Goal: Transaction & Acquisition: Purchase product/service

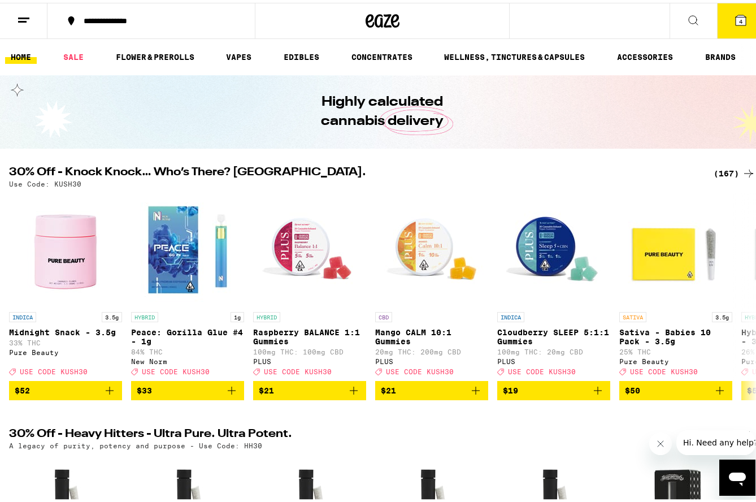
click at [724, 171] on div "(167)" at bounding box center [735, 171] width 42 height 14
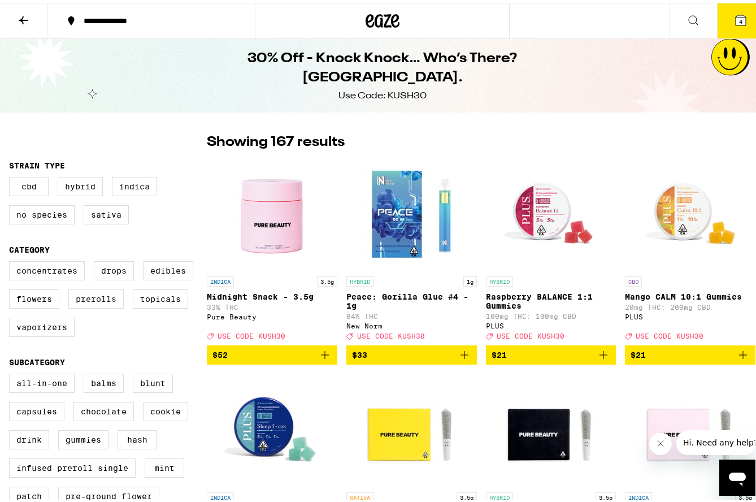
click at [87, 305] on label "Prerolls" at bounding box center [95, 295] width 55 height 19
click at [12, 260] on input "Prerolls" at bounding box center [11, 260] width 1 height 1
checkbox input "true"
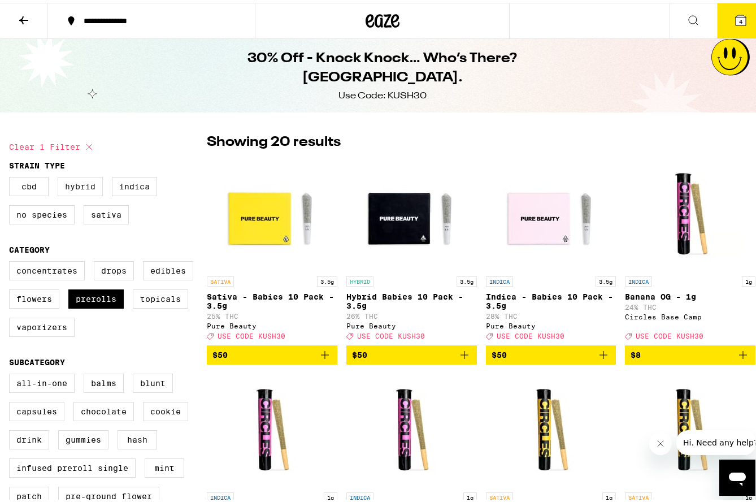
click at [87, 182] on label "Hybrid" at bounding box center [80, 183] width 45 height 19
click at [12, 176] on input "Hybrid" at bounding box center [11, 176] width 1 height 1
checkbox input "true"
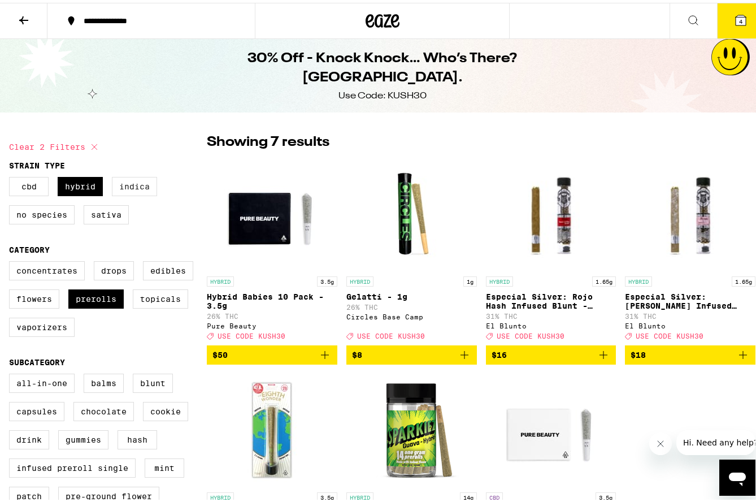
click at [132, 185] on label "Indica" at bounding box center [134, 183] width 45 height 19
click at [12, 176] on input "Indica" at bounding box center [11, 176] width 1 height 1
checkbox input "true"
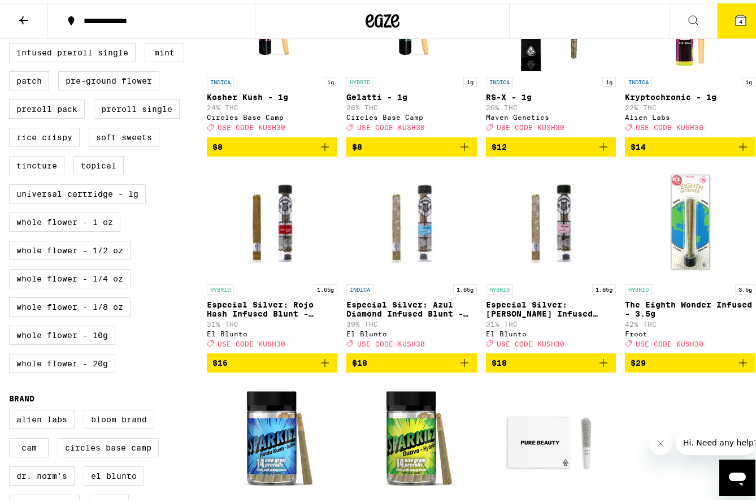
scroll to position [452, 0]
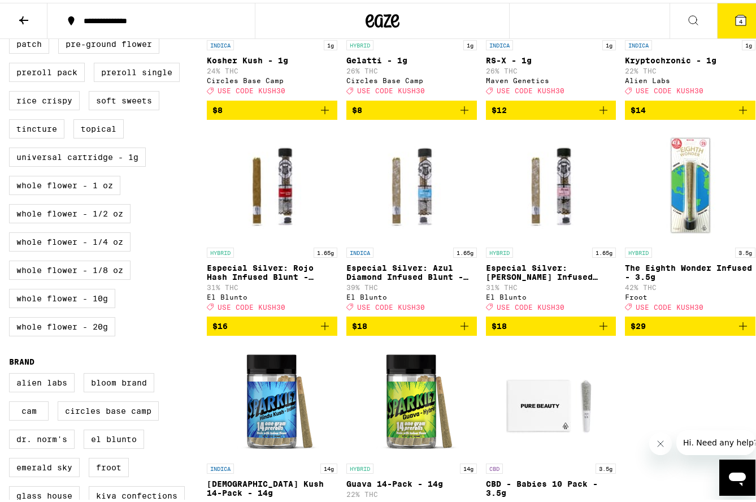
click at [739, 327] on icon "Add to bag" at bounding box center [743, 323] width 8 height 8
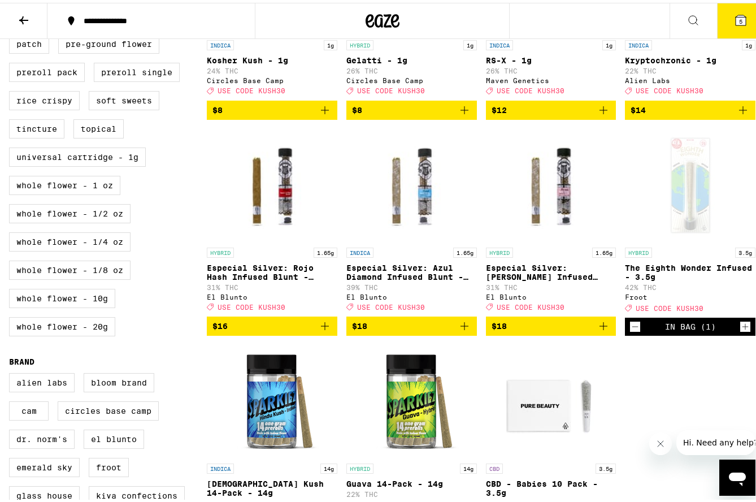
click at [742, 327] on icon "Increment" at bounding box center [745, 324] width 6 height 6
click at [740, 331] on icon "Increment" at bounding box center [745, 324] width 10 height 14
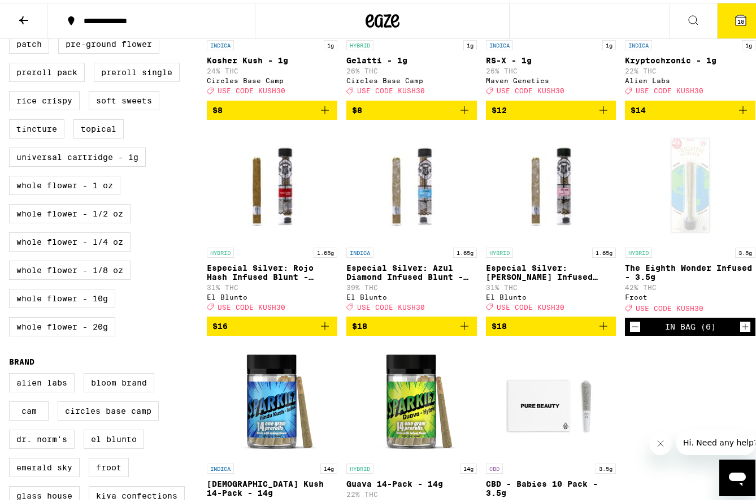
click at [740, 331] on icon "Increment" at bounding box center [745, 324] width 10 height 14
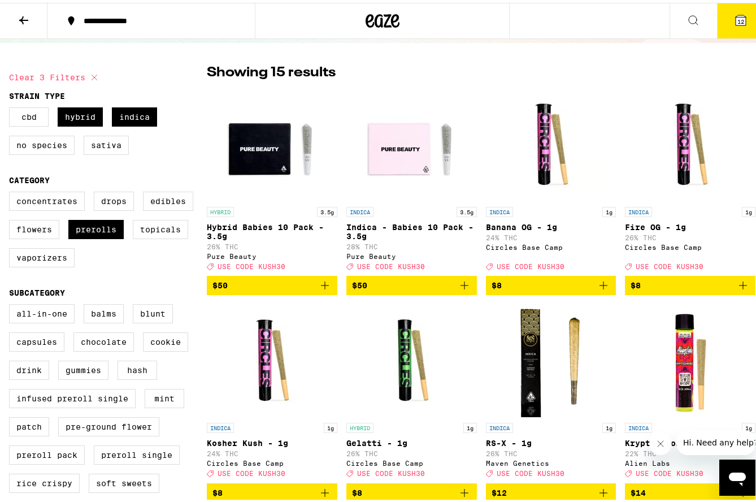
scroll to position [57, 0]
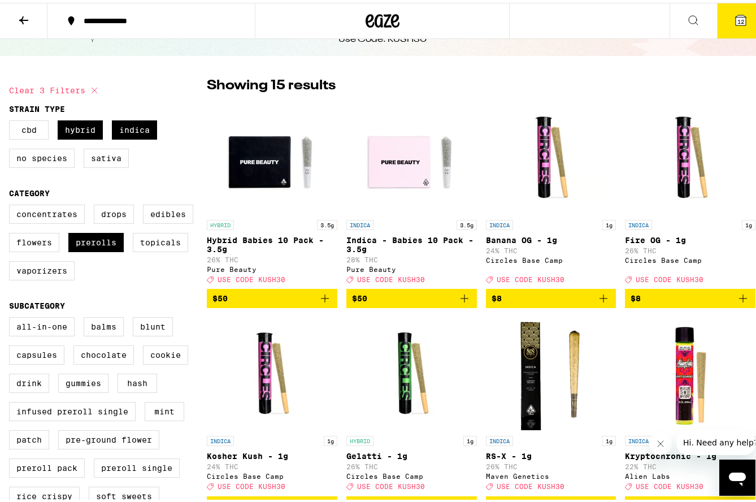
click at [22, 20] on icon at bounding box center [24, 18] width 14 height 14
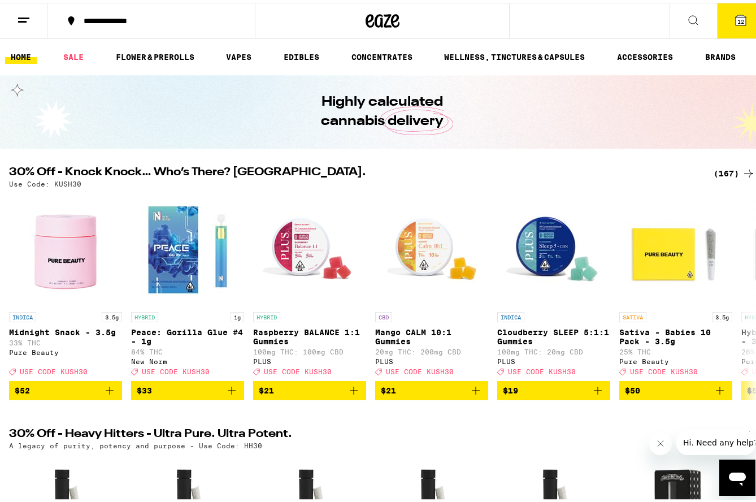
click at [718, 21] on button "12" at bounding box center [740, 18] width 47 height 35
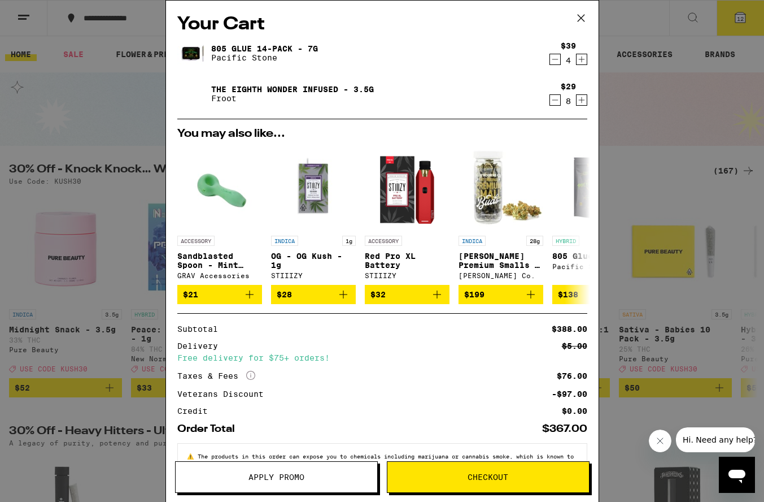
click at [550, 63] on icon "Decrement" at bounding box center [555, 60] width 10 height 14
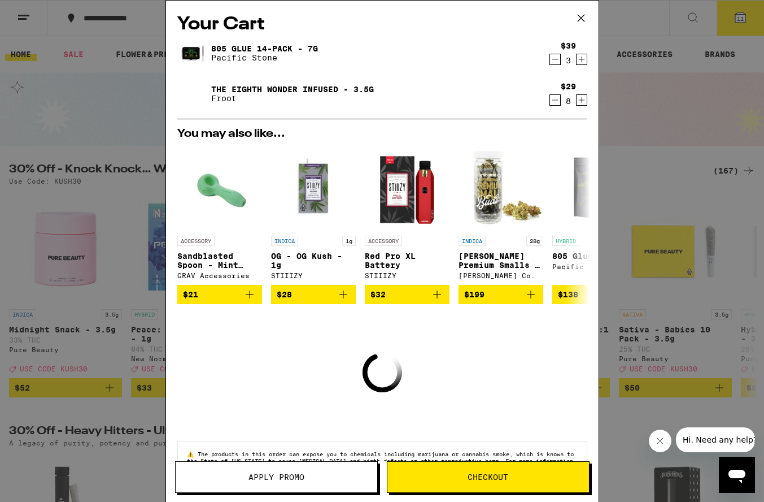
click at [550, 63] on icon "Decrement" at bounding box center [555, 60] width 10 height 14
click at [550, 62] on icon "Decrement" at bounding box center [555, 60] width 10 height 14
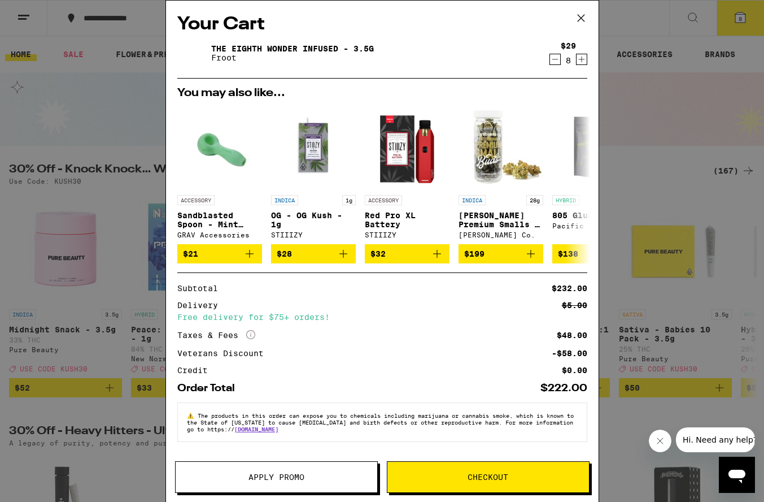
click at [692, 100] on div "Your Cart The Eighth Wonder Infused - 3.5g Froot $29 8 You may also like... ACC…" at bounding box center [382, 251] width 764 height 502
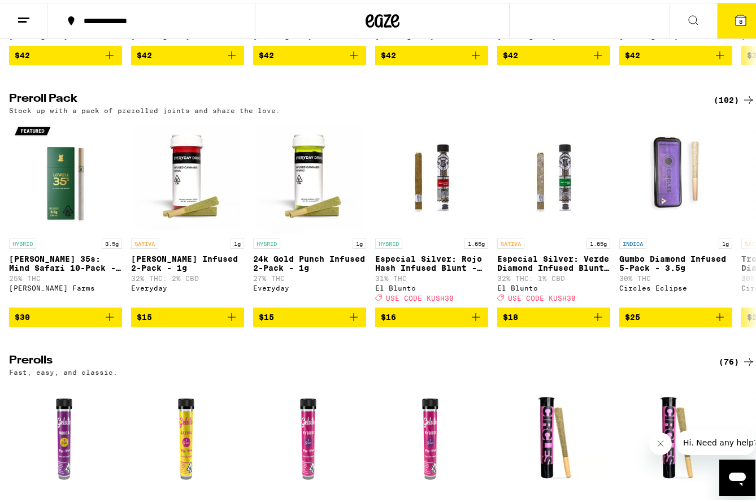
scroll to position [3277, 0]
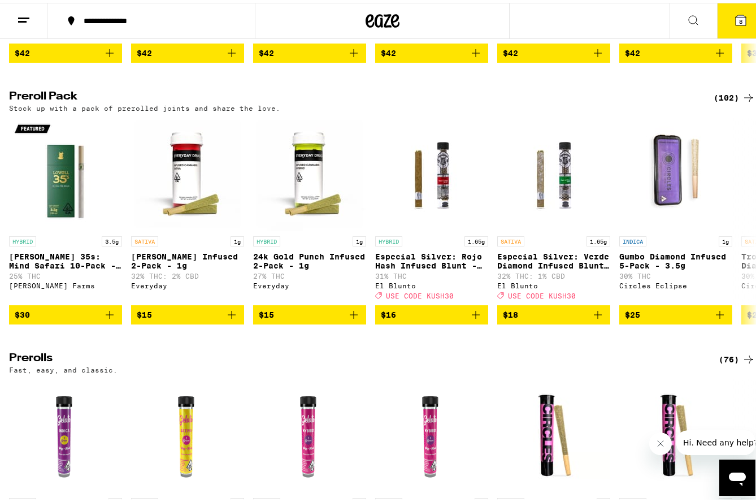
click at [719, 102] on div "(102)" at bounding box center [735, 95] width 42 height 14
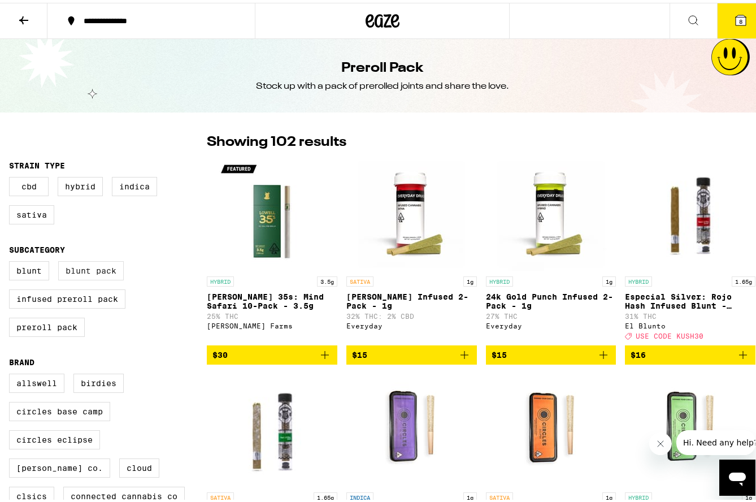
click at [97, 273] on label "Blunt Pack" at bounding box center [91, 267] width 66 height 19
click at [12, 260] on input "Blunt Pack" at bounding box center [11, 260] width 1 height 1
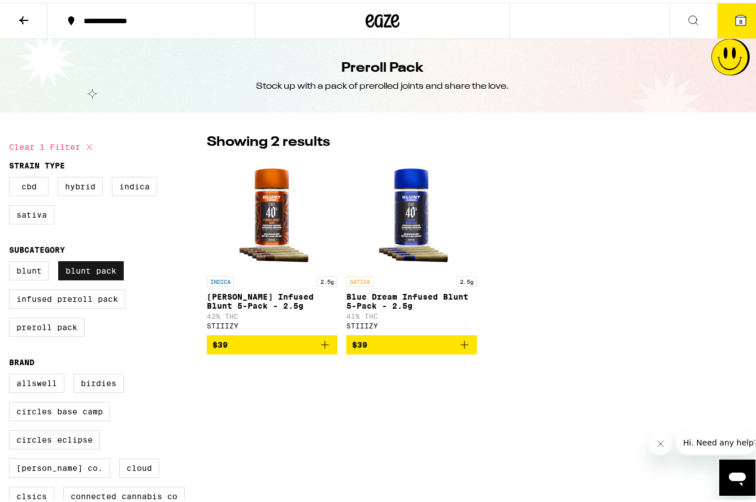
click at [97, 273] on label "Blunt Pack" at bounding box center [91, 267] width 66 height 19
click at [12, 260] on input "Blunt Pack" at bounding box center [11, 260] width 1 height 1
checkbox input "false"
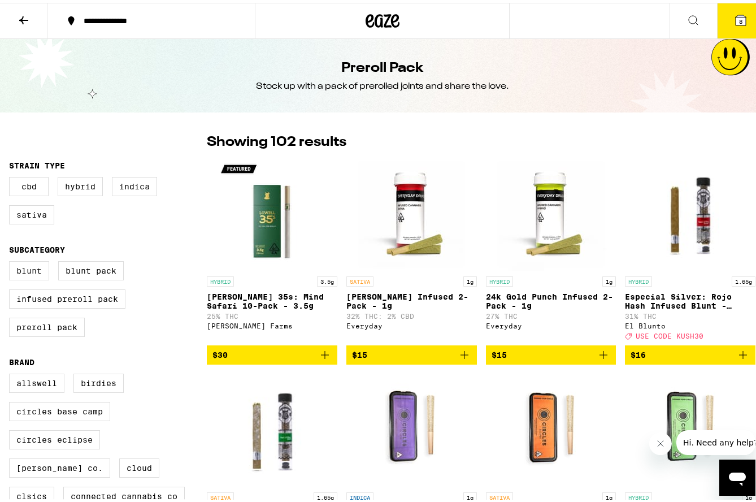
click at [32, 271] on label "Blunt" at bounding box center [29, 267] width 40 height 19
click at [12, 260] on input "Blunt" at bounding box center [11, 260] width 1 height 1
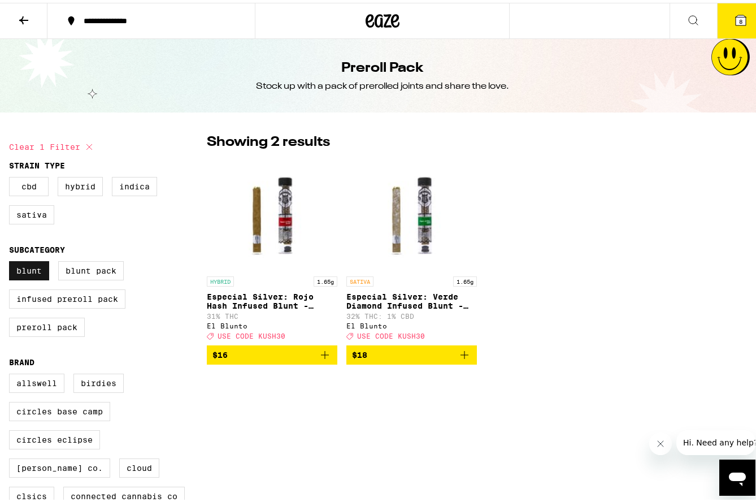
click at [32, 271] on label "Blunt" at bounding box center [29, 267] width 40 height 19
click at [12, 260] on input "Blunt" at bounding box center [11, 260] width 1 height 1
checkbox input "false"
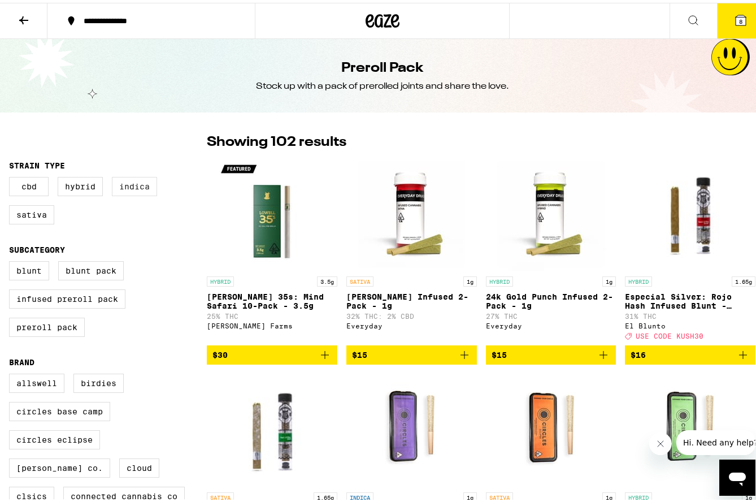
click at [121, 188] on label "Indica" at bounding box center [134, 183] width 45 height 19
click at [12, 176] on input "Indica" at bounding box center [11, 176] width 1 height 1
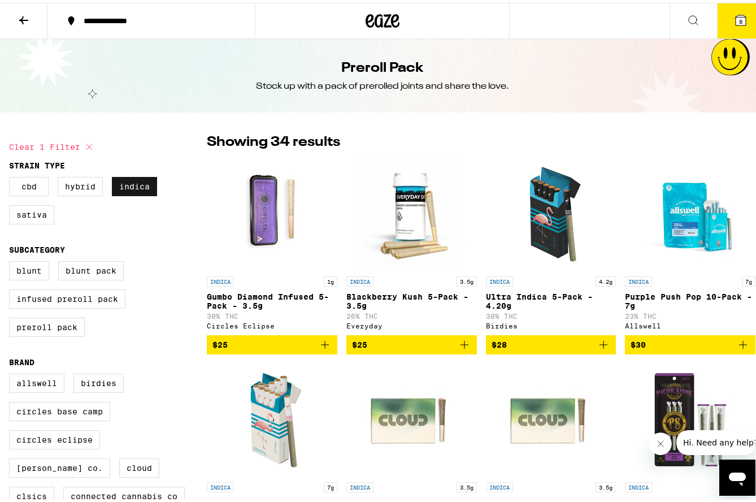
click at [131, 187] on label "Indica" at bounding box center [134, 183] width 45 height 19
click at [12, 176] on input "Indica" at bounding box center [11, 176] width 1 height 1
checkbox input "false"
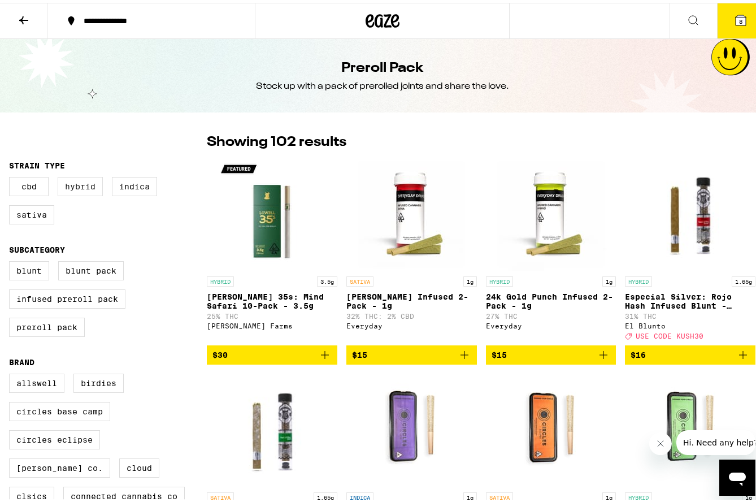
click at [75, 186] on label "Hybrid" at bounding box center [80, 183] width 45 height 19
click at [12, 176] on input "Hybrid" at bounding box center [11, 176] width 1 height 1
checkbox input "true"
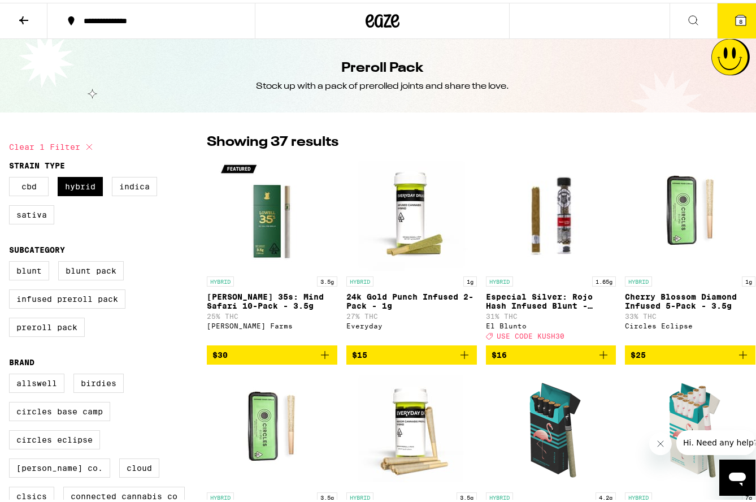
click at [23, 19] on icon at bounding box center [23, 18] width 9 height 8
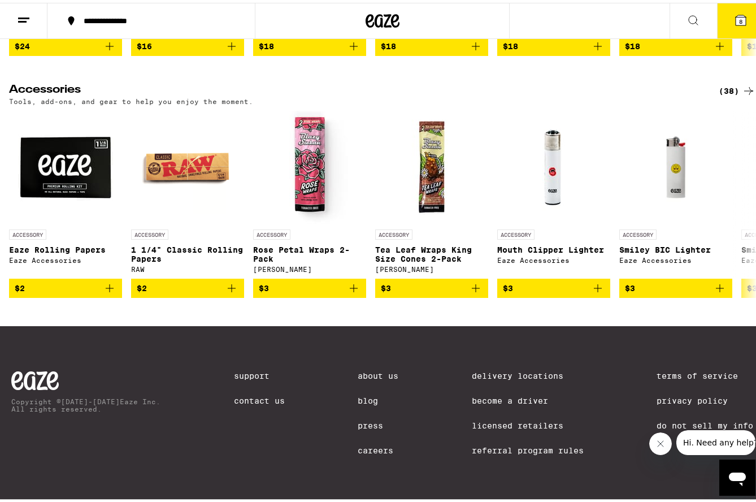
scroll to position [5424, 0]
click at [742, 208] on icon at bounding box center [749, 202] width 14 height 14
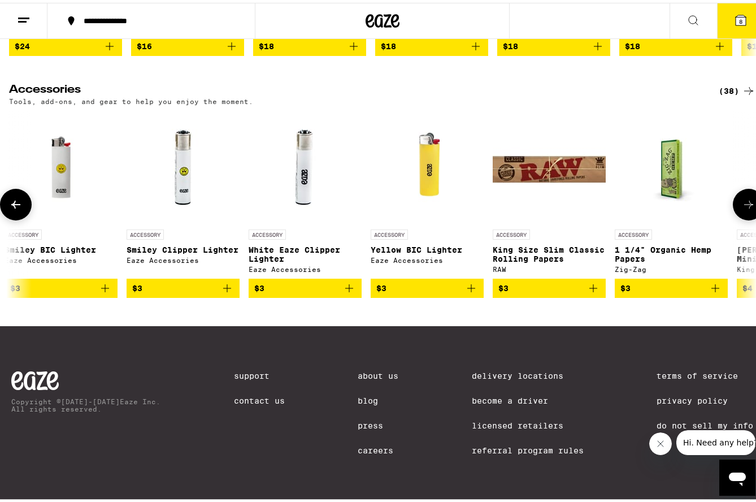
click at [742, 208] on icon at bounding box center [749, 202] width 14 height 14
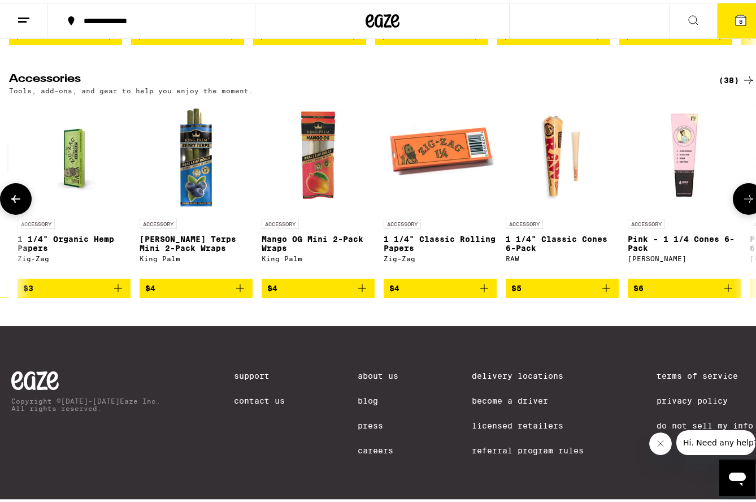
scroll to position [0, 1230]
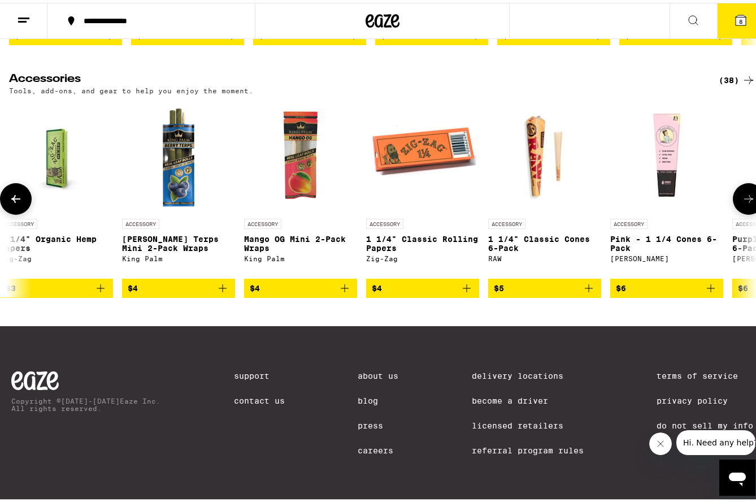
click at [742, 203] on icon at bounding box center [749, 196] width 14 height 14
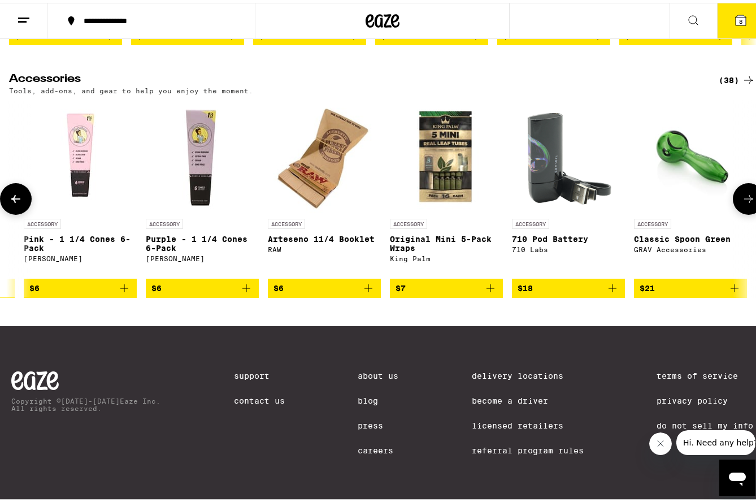
scroll to position [0, 1844]
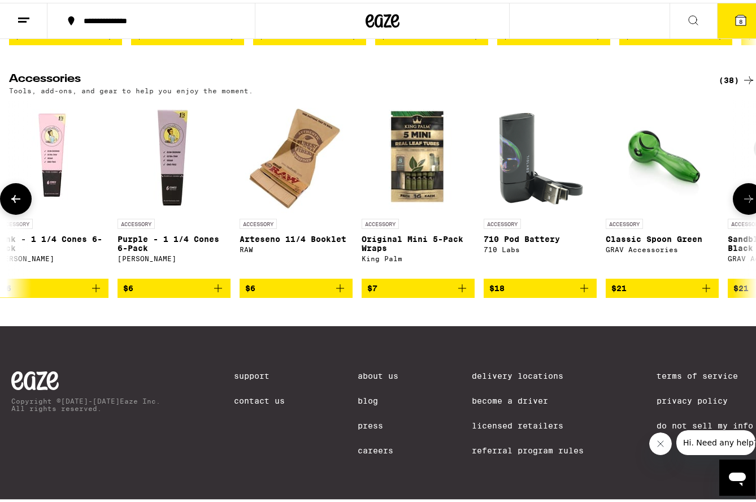
click at [742, 203] on icon at bounding box center [749, 196] width 14 height 14
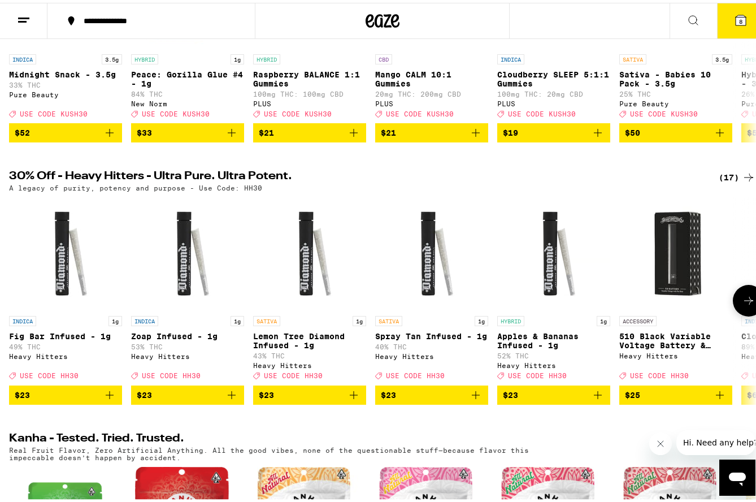
scroll to position [113, 0]
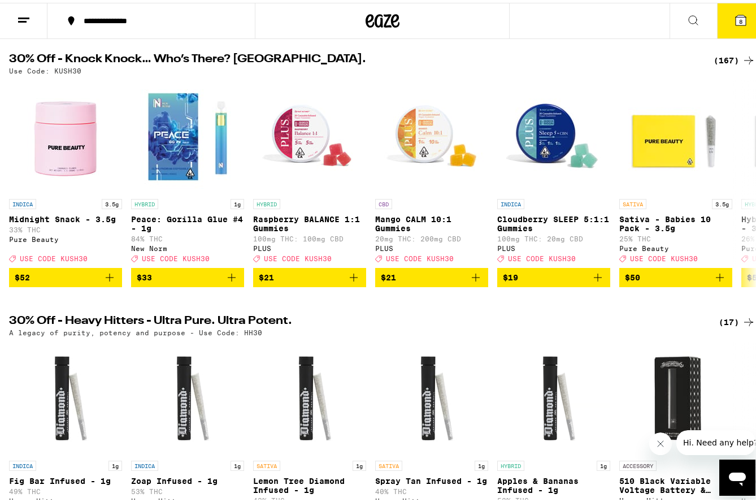
click at [736, 13] on icon at bounding box center [741, 17] width 10 height 10
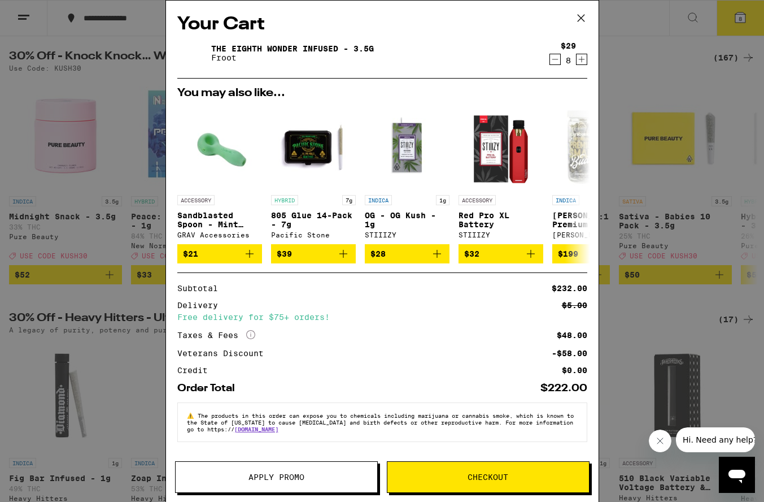
click at [307, 474] on span "Apply Promo" at bounding box center [277, 477] width 202 height 8
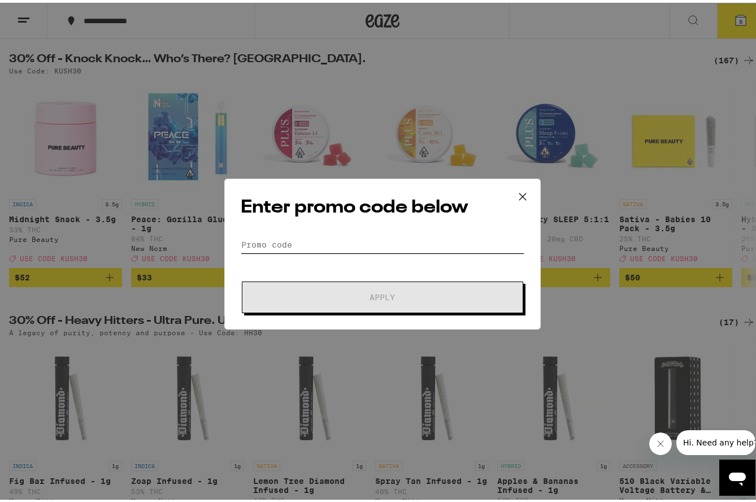
click at [390, 238] on input "Promo Code" at bounding box center [383, 241] width 284 height 17
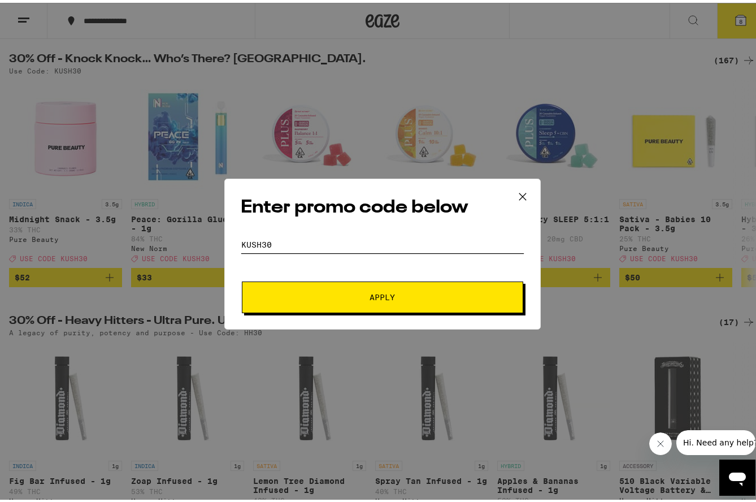
type input "kush30"
click at [432, 292] on span "Apply" at bounding box center [382, 294] width 203 height 8
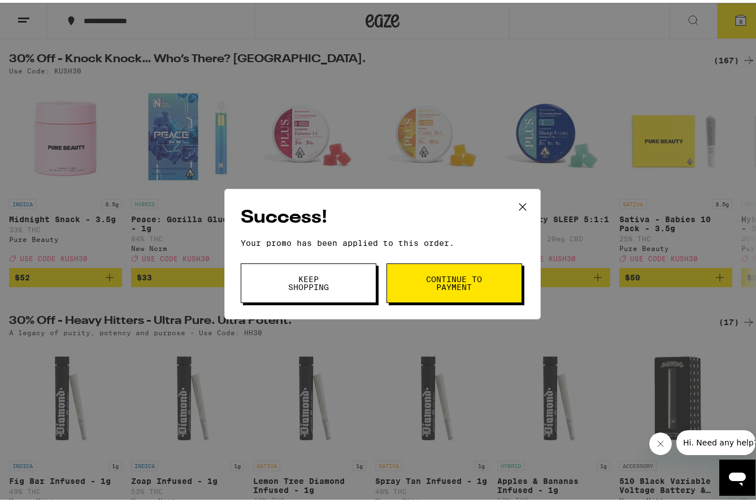
click at [432, 288] on span "Continue to payment" at bounding box center [454, 280] width 58 height 16
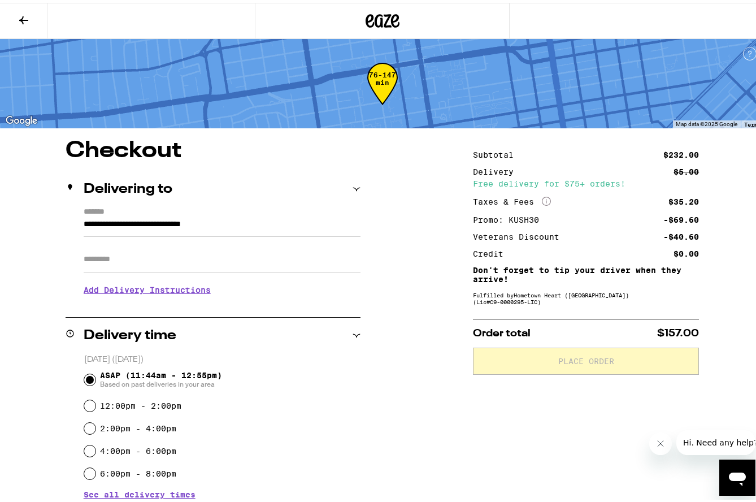
click at [202, 264] on input "Apt/Suite" at bounding box center [222, 256] width 277 height 27
click at [202, 262] on input "Apt/Suite" at bounding box center [222, 256] width 277 height 27
type input "******"
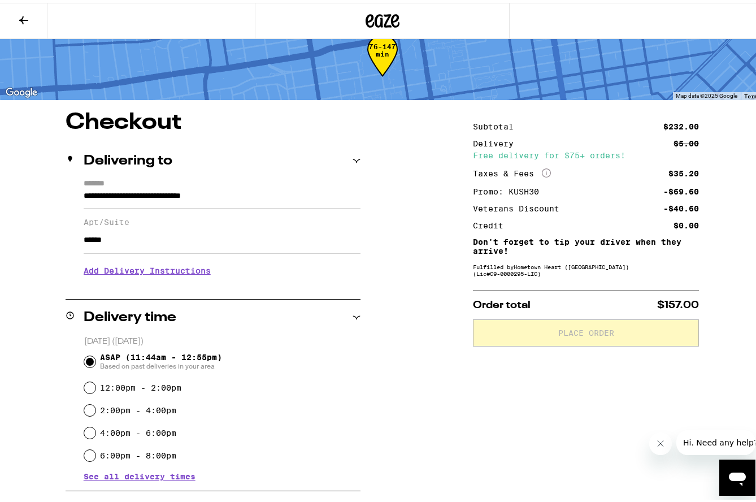
scroll to position [57, 0]
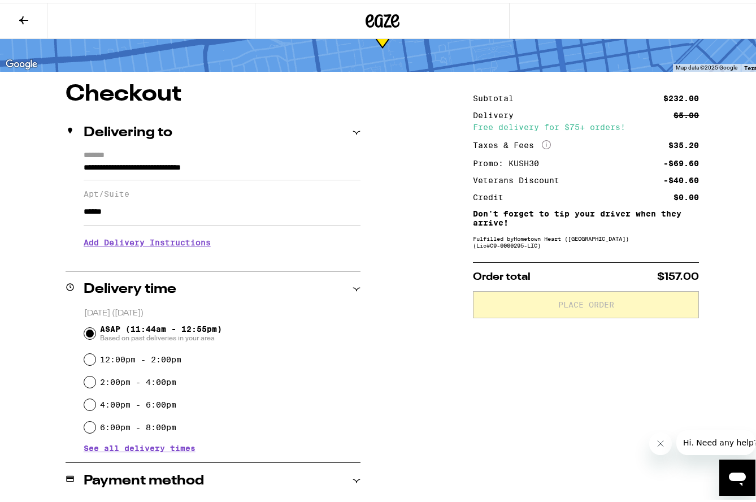
click at [175, 241] on h3 "Add Delivery Instructions" at bounding box center [222, 240] width 277 height 26
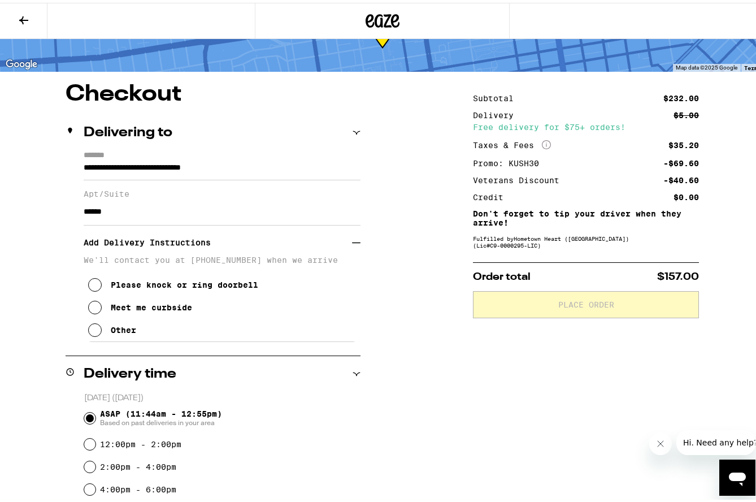
click at [121, 308] on div "Meet me curbside" at bounding box center [151, 304] width 81 height 9
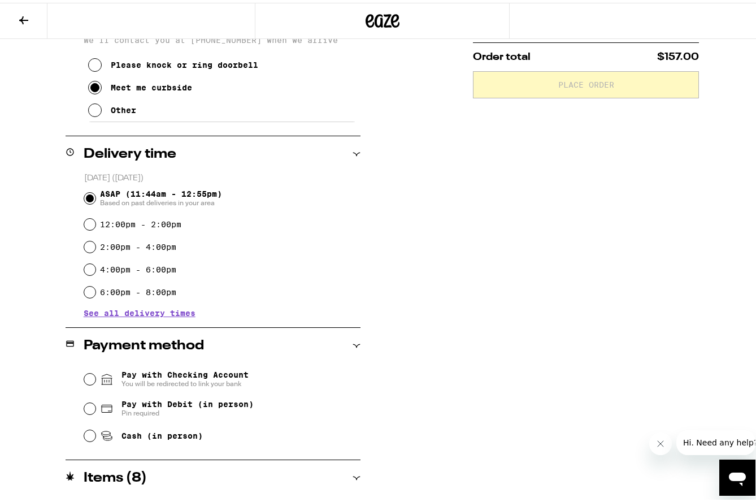
scroll to position [309, 0]
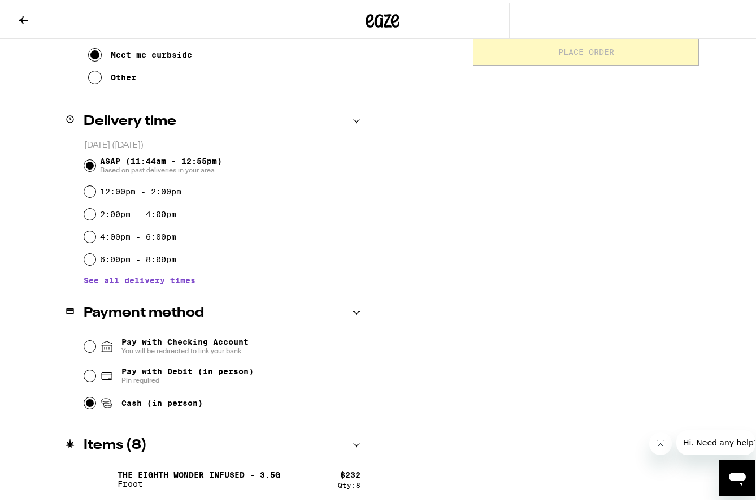
click at [88, 401] on input "Cash (in person)" at bounding box center [89, 399] width 11 height 11
radio input "true"
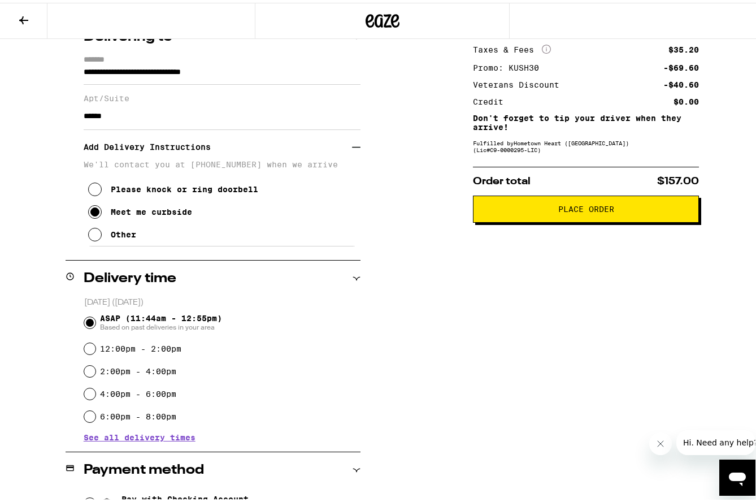
scroll to position [0, 0]
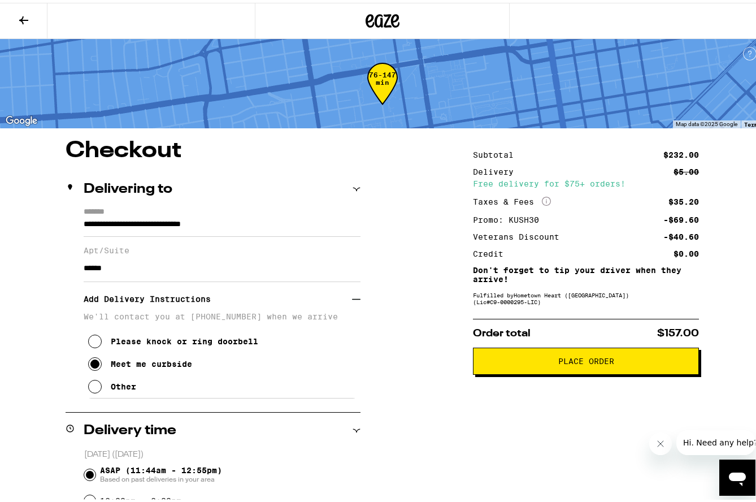
click at [568, 368] on button "Place Order" at bounding box center [586, 358] width 226 height 27
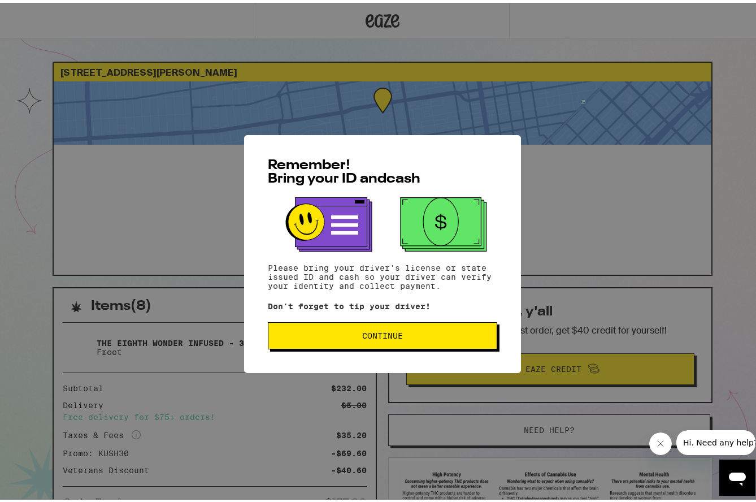
click at [381, 337] on span "Continue" at bounding box center [382, 333] width 41 height 8
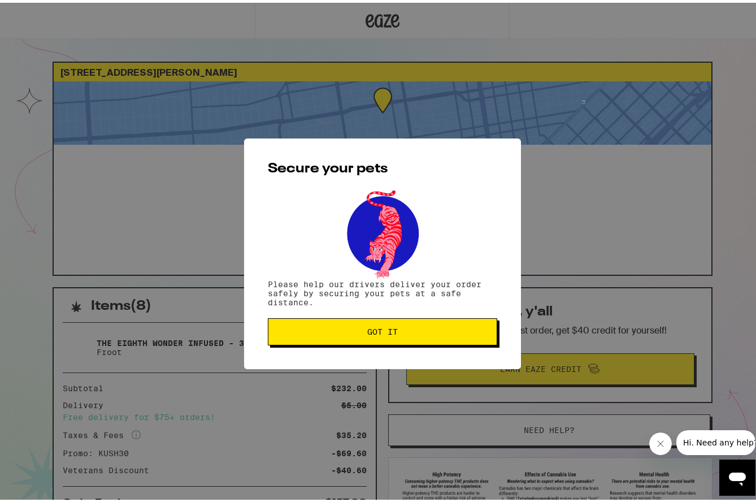
click at [381, 338] on button "Got it" at bounding box center [382, 328] width 229 height 27
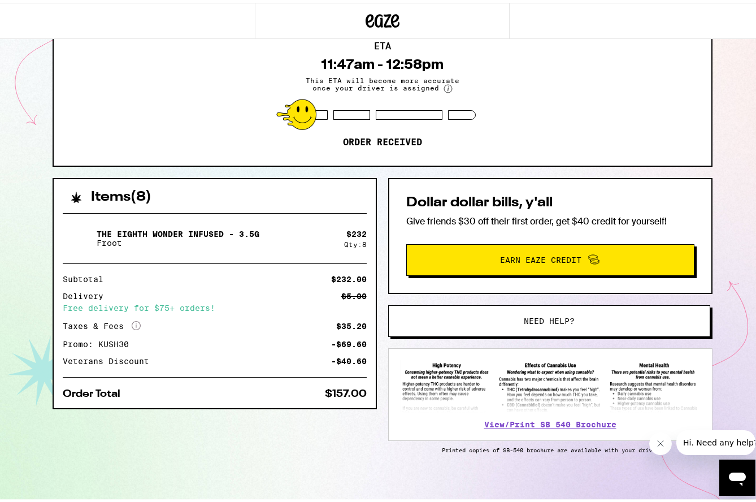
scroll to position [116, 0]
